Goal: Information Seeking & Learning: Learn about a topic

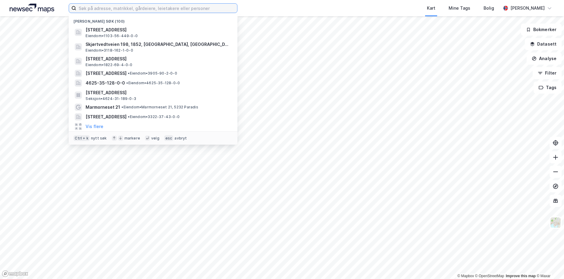
click at [126, 7] on input at bounding box center [156, 8] width 161 height 9
paste input "3201/8/401"
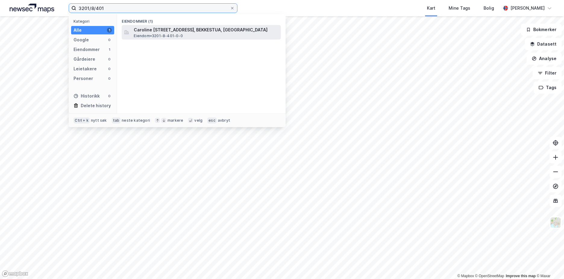
type input "3201/8/401"
click at [156, 28] on span "Caroline [STREET_ADDRESS], BEKKESTUA, [GEOGRAPHIC_DATA]" at bounding box center [206, 29] width 145 height 7
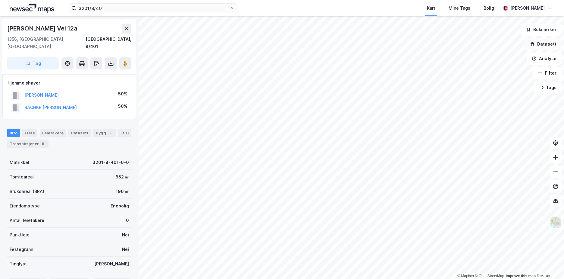
click at [550, 46] on button "Datasett" at bounding box center [543, 44] width 37 height 12
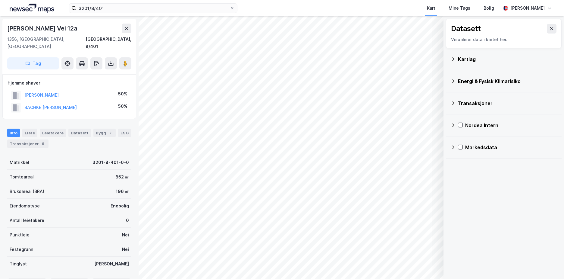
click at [454, 59] on icon at bounding box center [454, 58] width 2 height 3
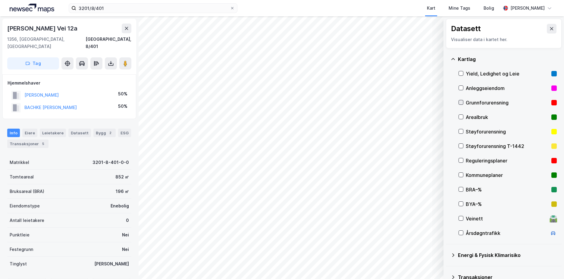
click at [460, 101] on icon at bounding box center [461, 102] width 4 height 4
click at [454, 59] on icon at bounding box center [453, 59] width 5 height 5
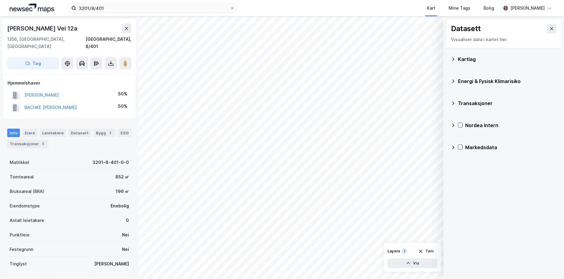
click at [452, 79] on icon at bounding box center [453, 81] width 5 height 5
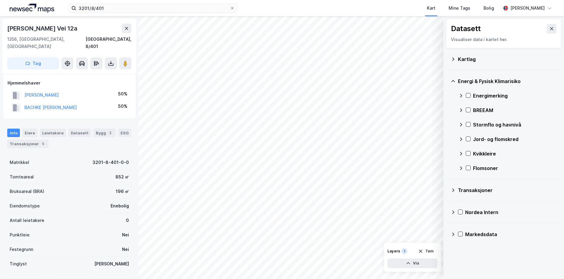
click at [467, 93] on div "Energimerking" at bounding box center [508, 95] width 98 height 14
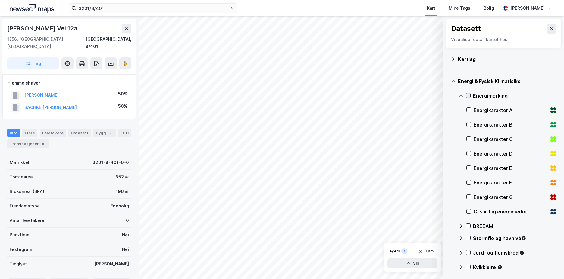
click at [467, 95] on icon at bounding box center [468, 95] width 4 height 4
click at [462, 95] on icon at bounding box center [461, 95] width 4 height 2
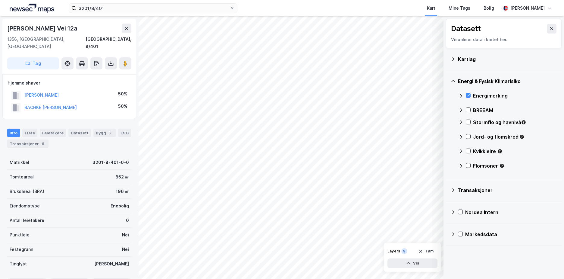
click at [469, 119] on div "Stormflo og havnivå" at bounding box center [508, 124] width 98 height 14
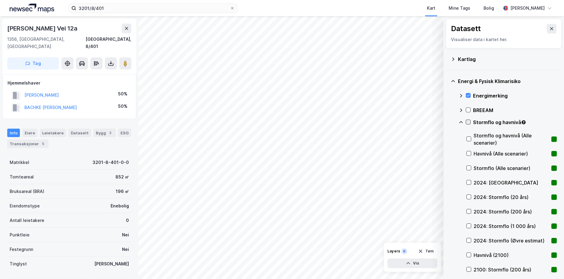
click at [470, 122] on icon at bounding box center [468, 122] width 4 height 4
click at [463, 121] on icon at bounding box center [461, 122] width 5 height 5
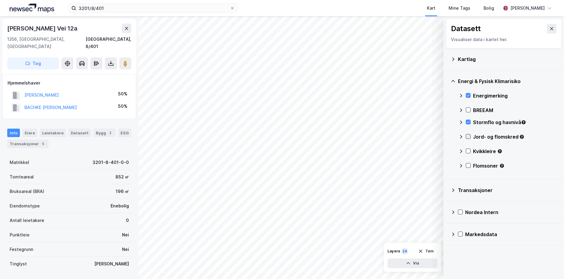
click at [467, 136] on icon at bounding box center [468, 136] width 3 height 2
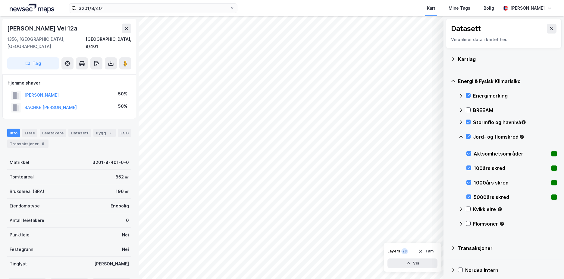
click at [462, 135] on icon at bounding box center [461, 136] width 5 height 5
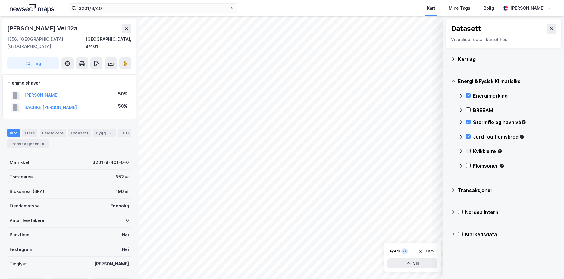
click at [468, 149] on icon at bounding box center [468, 151] width 4 height 4
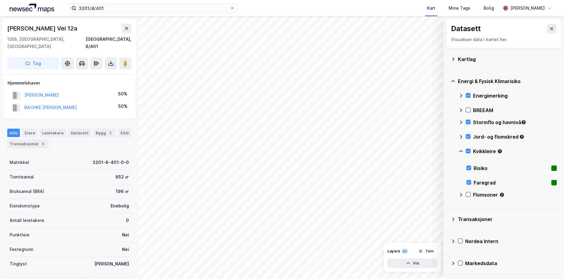
click at [462, 151] on icon at bounding box center [461, 151] width 5 height 5
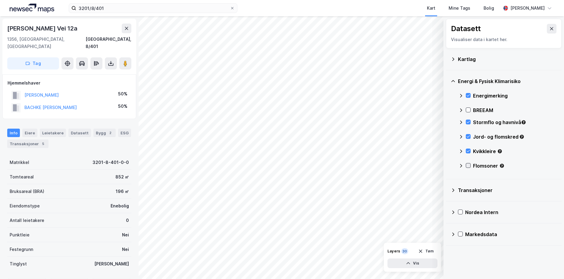
click at [468, 164] on icon at bounding box center [468, 165] width 4 height 4
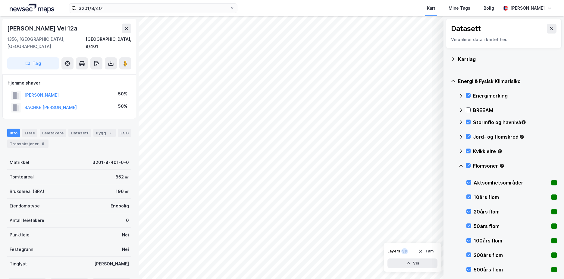
click at [461, 165] on icon at bounding box center [461, 165] width 5 height 5
